Goal: Information Seeking & Learning: Learn about a topic

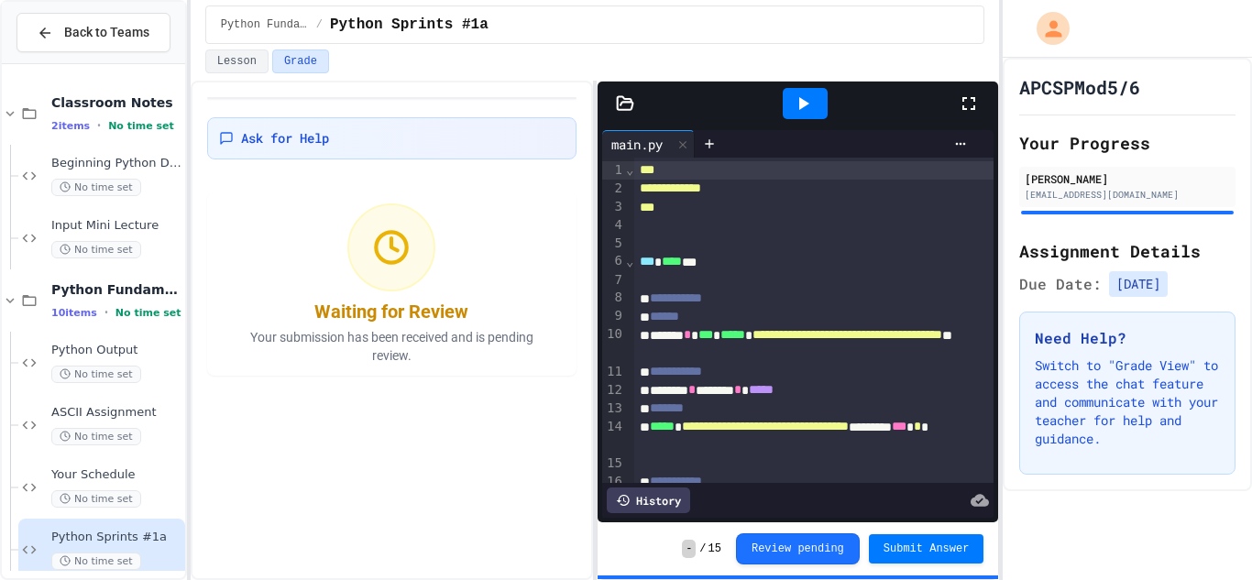
click at [807, 98] on icon at bounding box center [803, 104] width 22 height 22
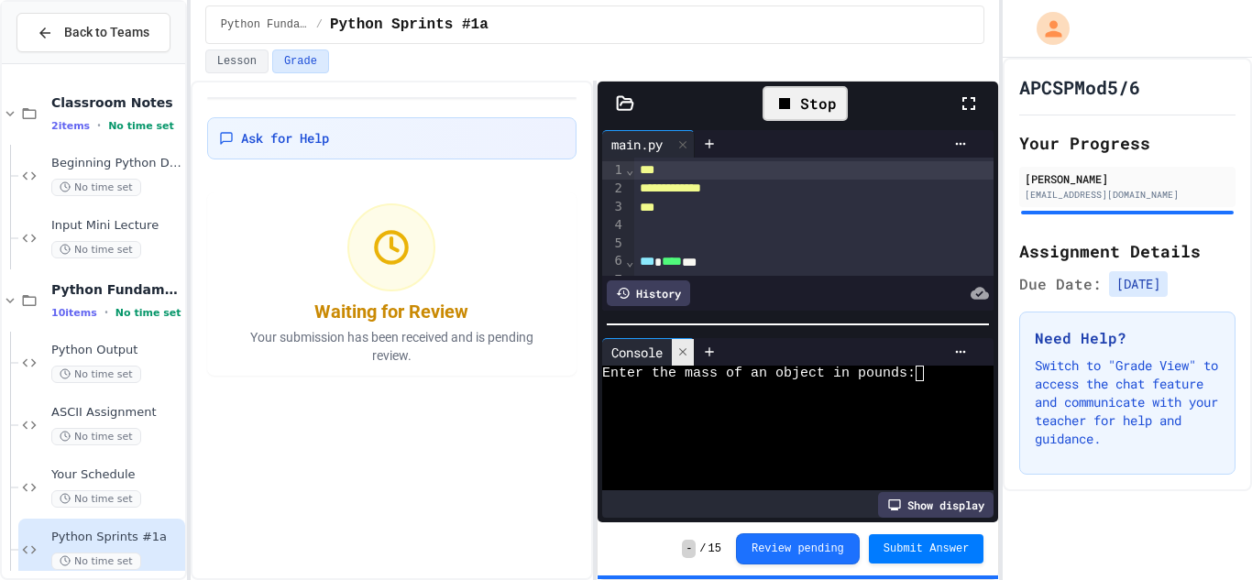
click at [688, 355] on icon at bounding box center [682, 352] width 13 height 13
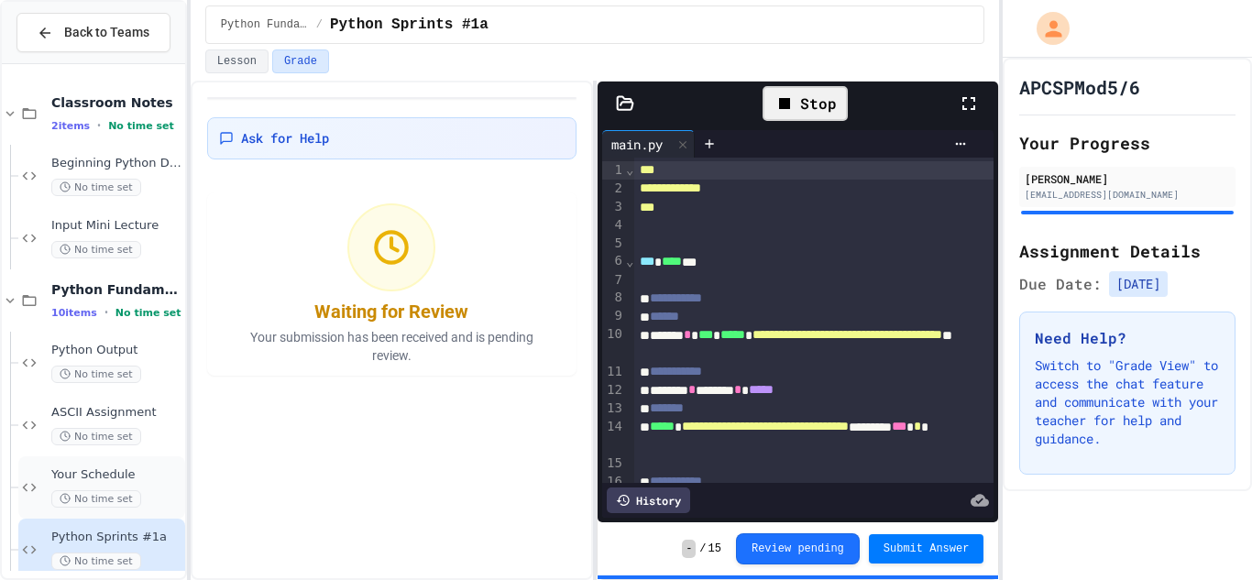
scroll to position [260, 0]
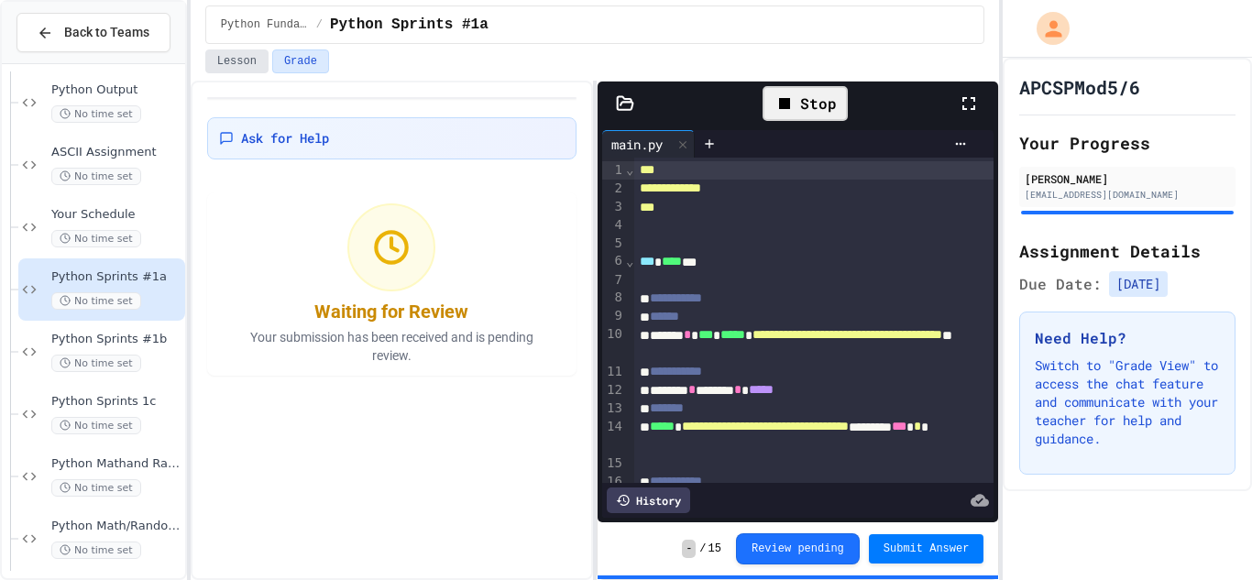
click at [251, 52] on button "Lesson" at bounding box center [236, 61] width 63 height 24
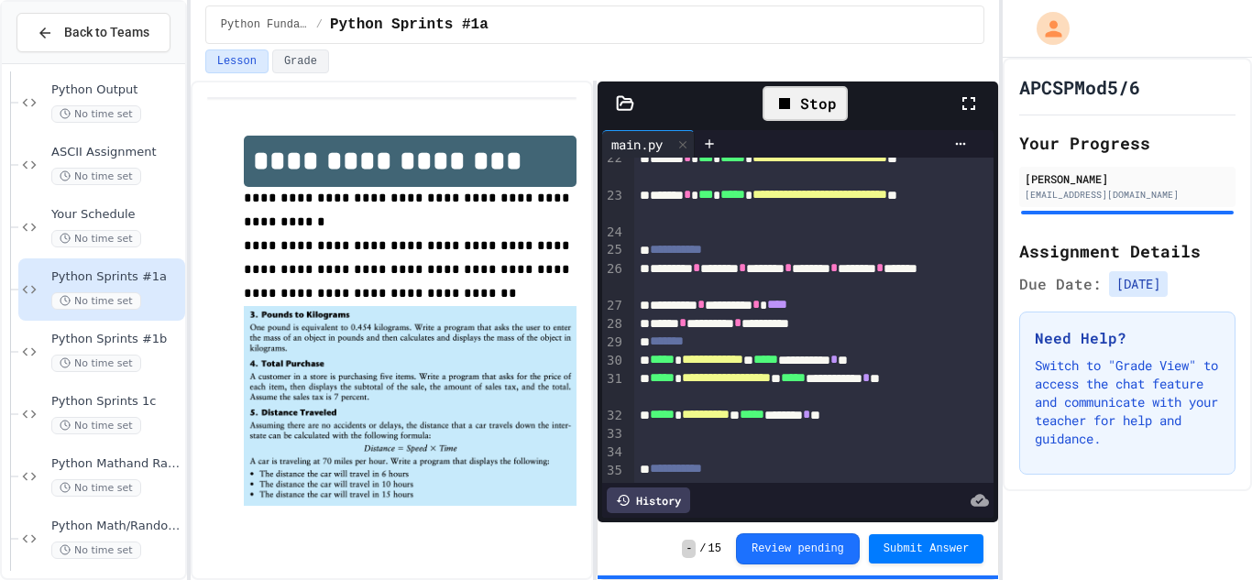
scroll to position [491, 0]
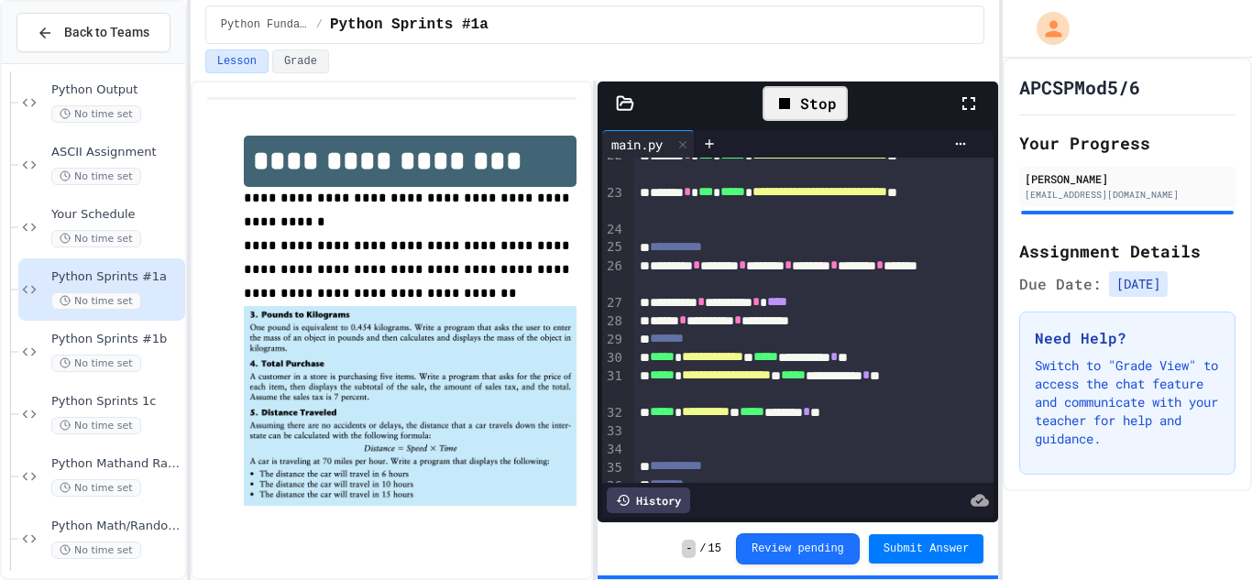
click at [809, 104] on div "Stop" at bounding box center [805, 103] width 85 height 35
click at [809, 104] on icon at bounding box center [803, 104] width 22 height 22
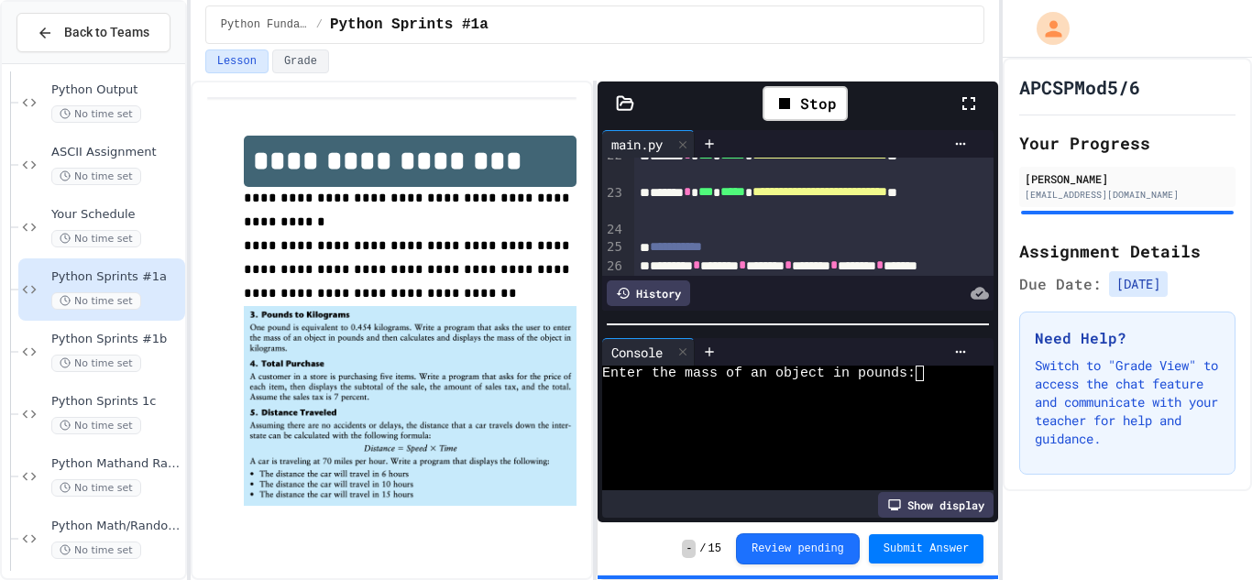
click at [938, 392] on div at bounding box center [787, 389] width 371 height 16
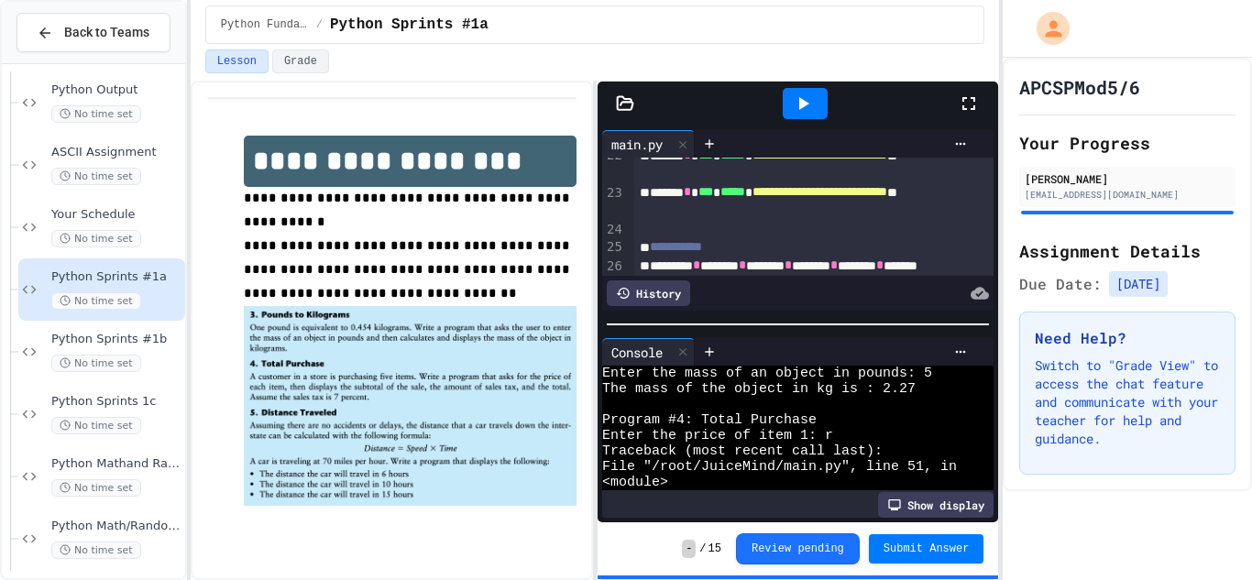
scroll to position [0, 0]
click at [683, 349] on icon at bounding box center [682, 351] width 7 height 7
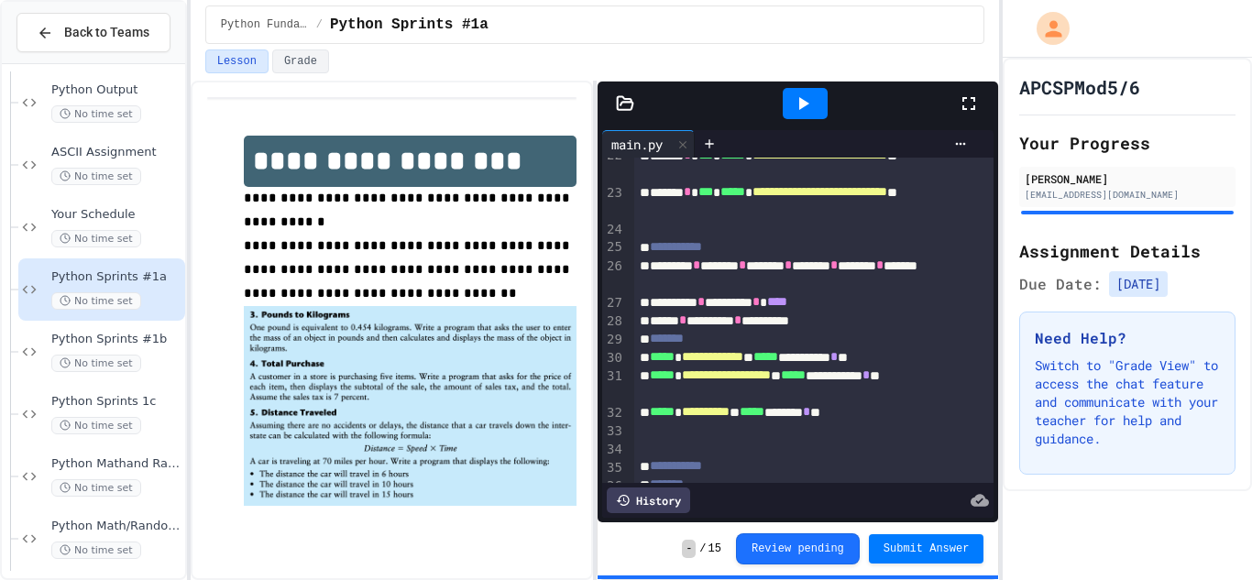
click at [791, 116] on div at bounding box center [805, 103] width 45 height 31
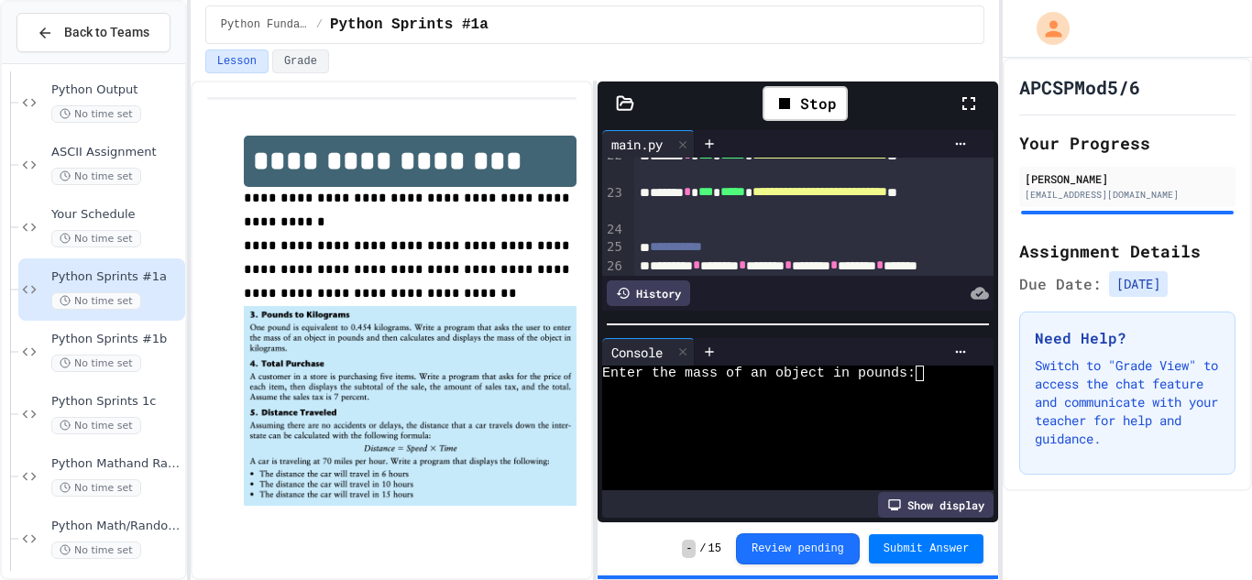
click at [934, 371] on div "Enter the mass of an object in pounds:" at bounding box center [787, 374] width 371 height 16
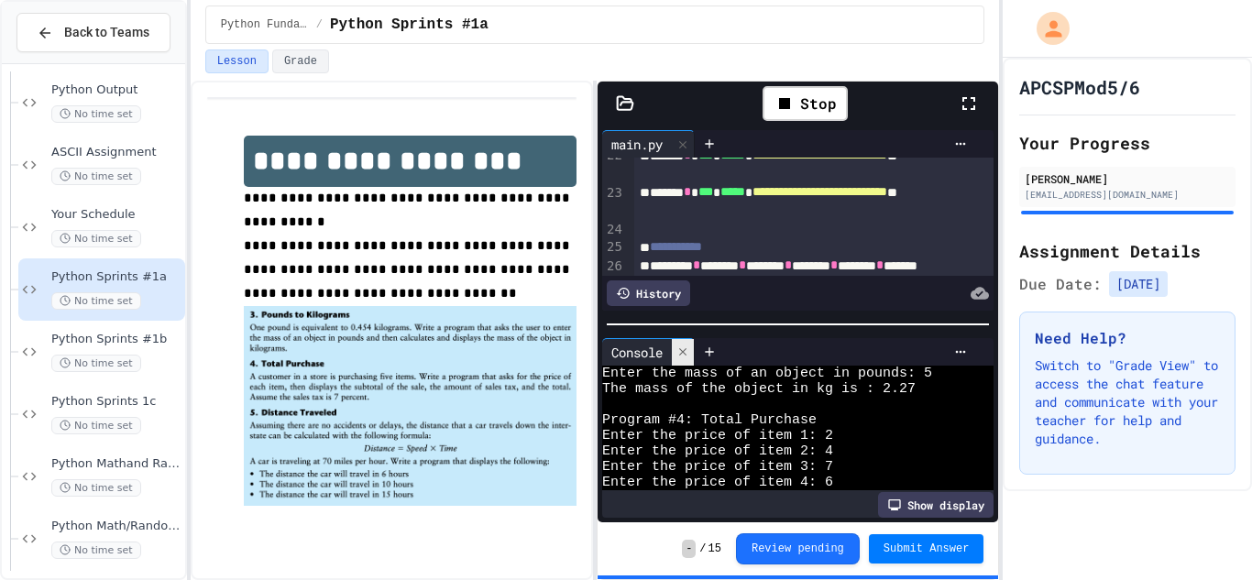
click at [679, 346] on icon at bounding box center [682, 352] width 13 height 13
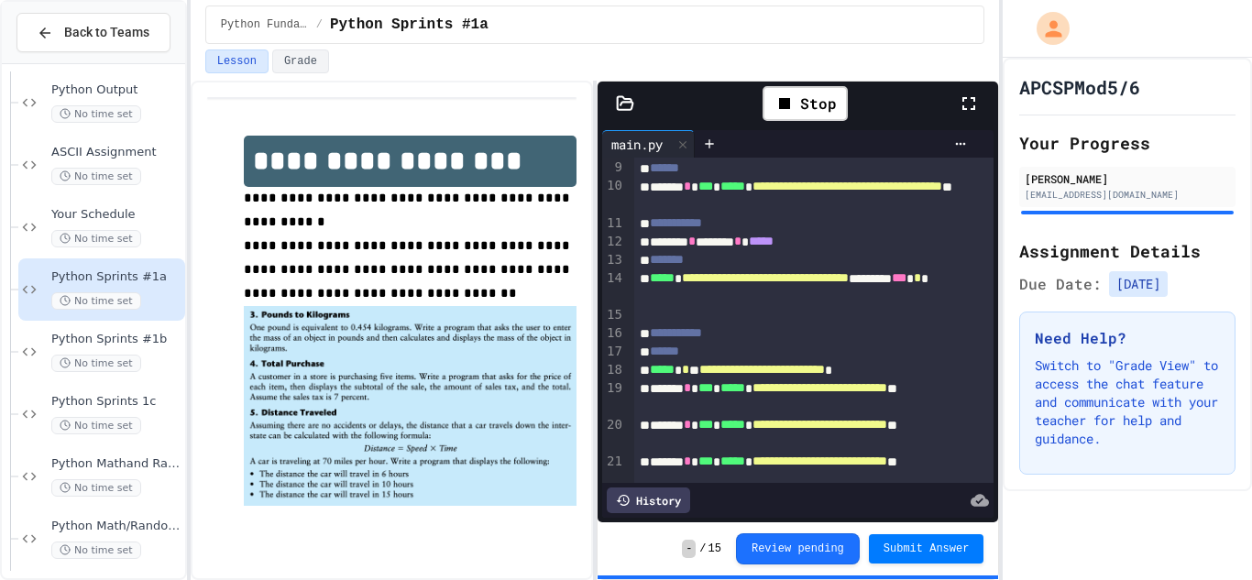
scroll to position [148, 0]
